Goal: Transaction & Acquisition: Subscribe to service/newsletter

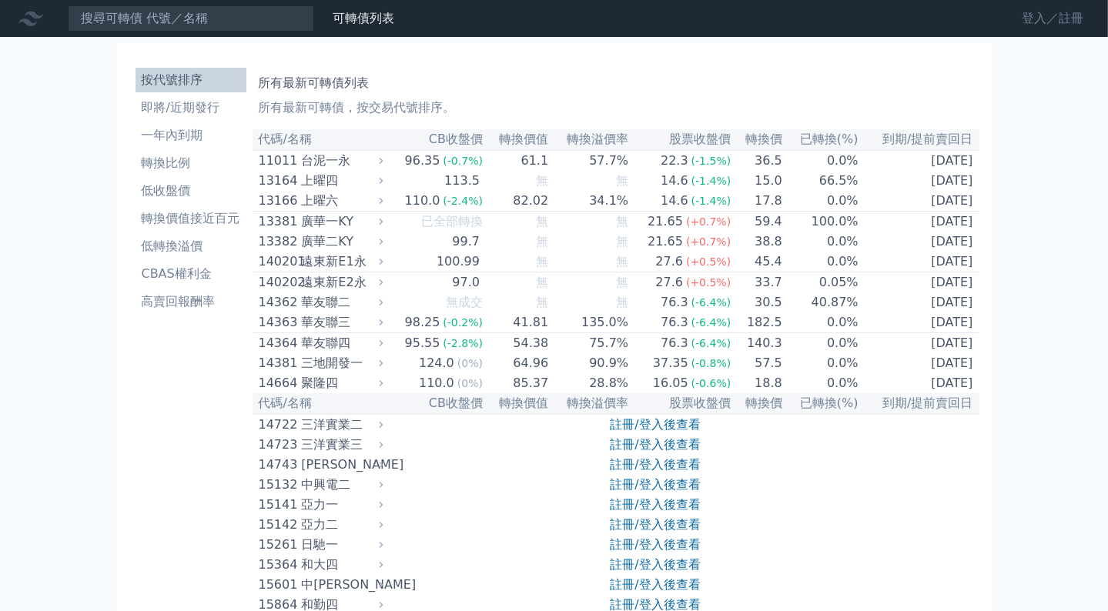
click at [1070, 20] on link "登入／註冊" at bounding box center [1052, 18] width 86 height 25
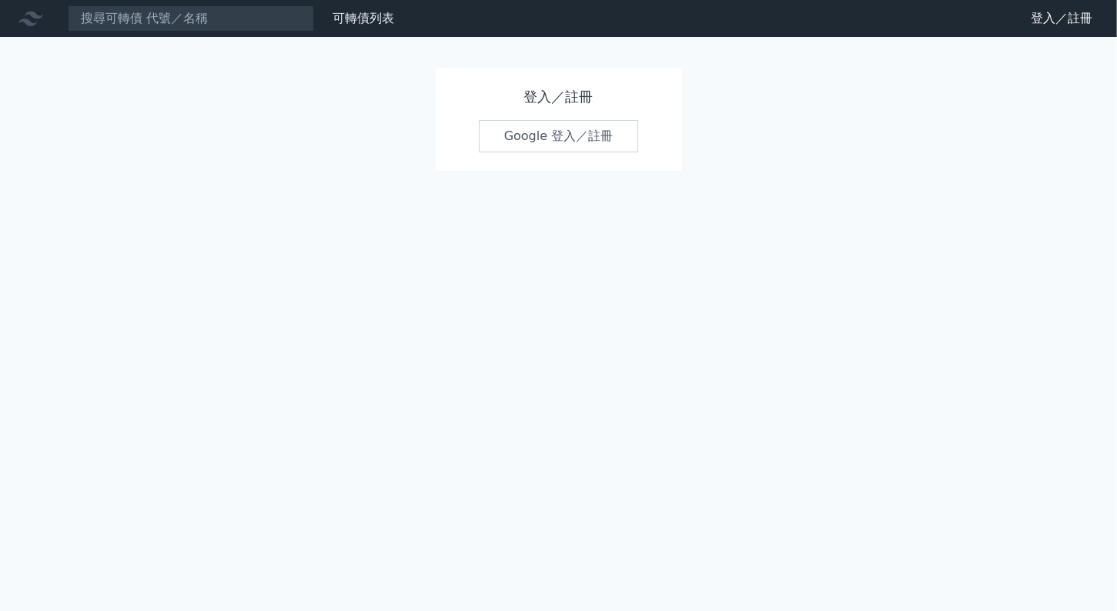
click at [576, 140] on link "Google 登入／註冊" at bounding box center [559, 136] width 160 height 32
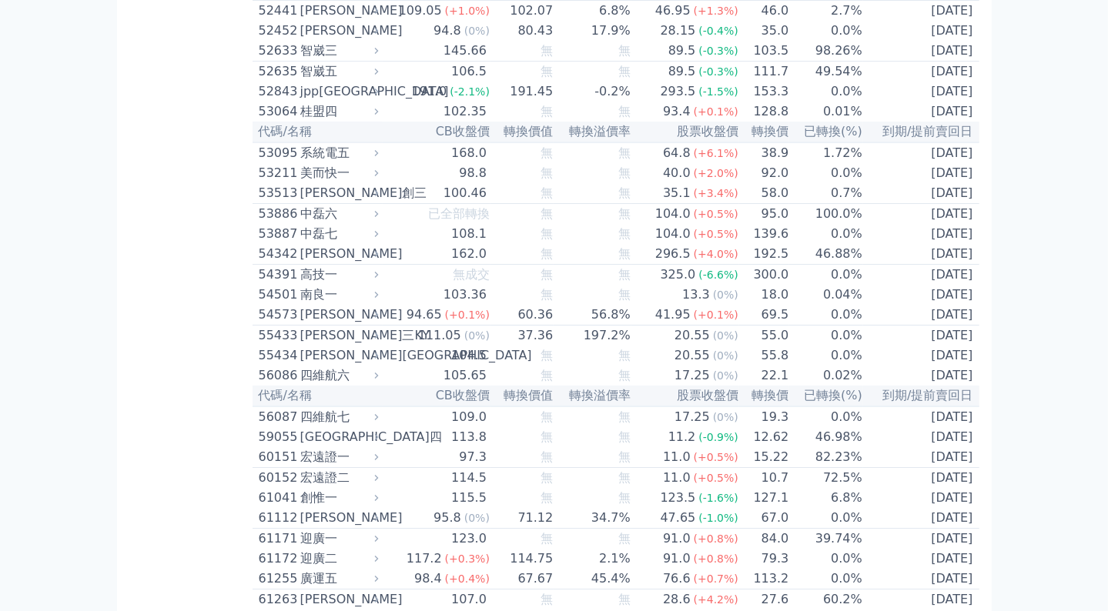
scroll to position [5246, 0]
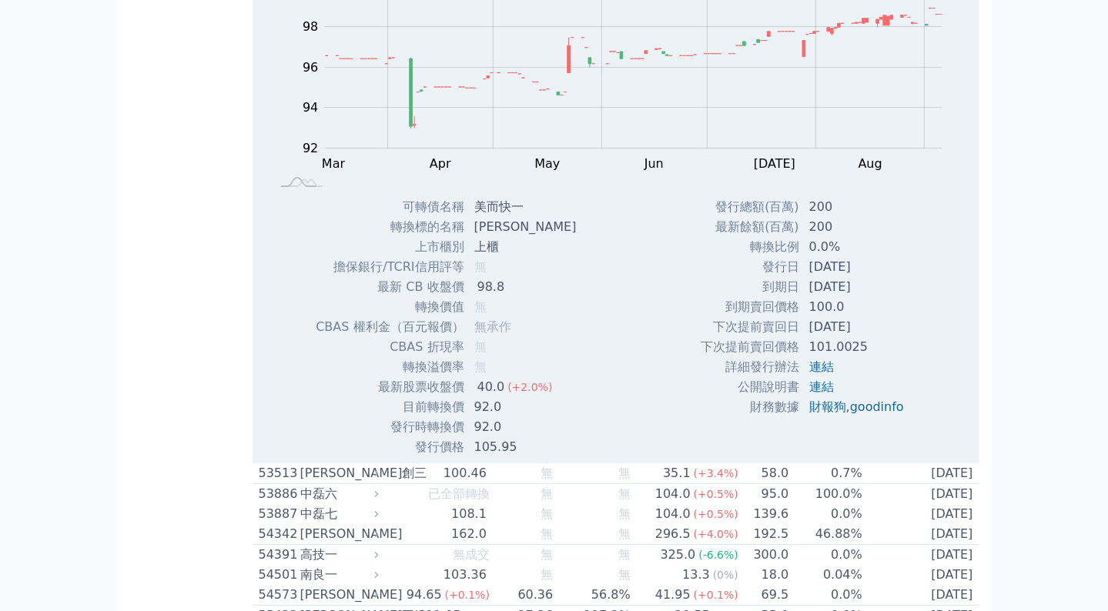
scroll to position [5431, 0]
